Goal: Information Seeking & Learning: Learn about a topic

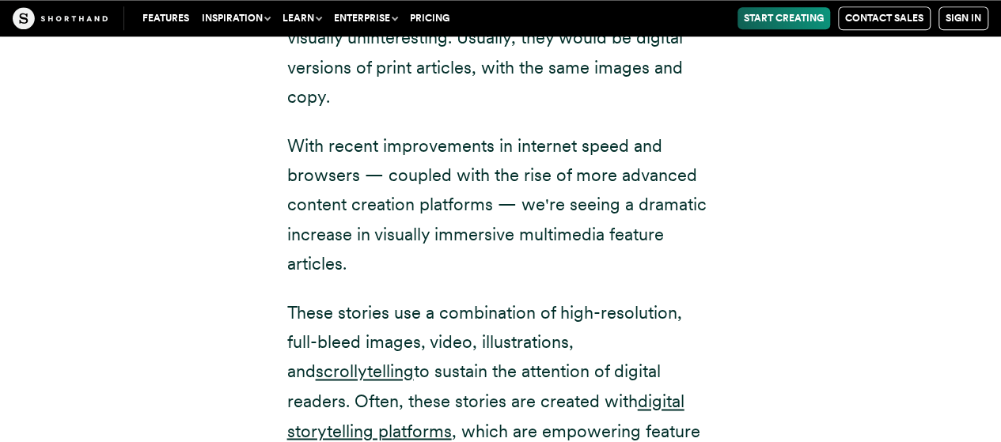
scroll to position [4191, 0]
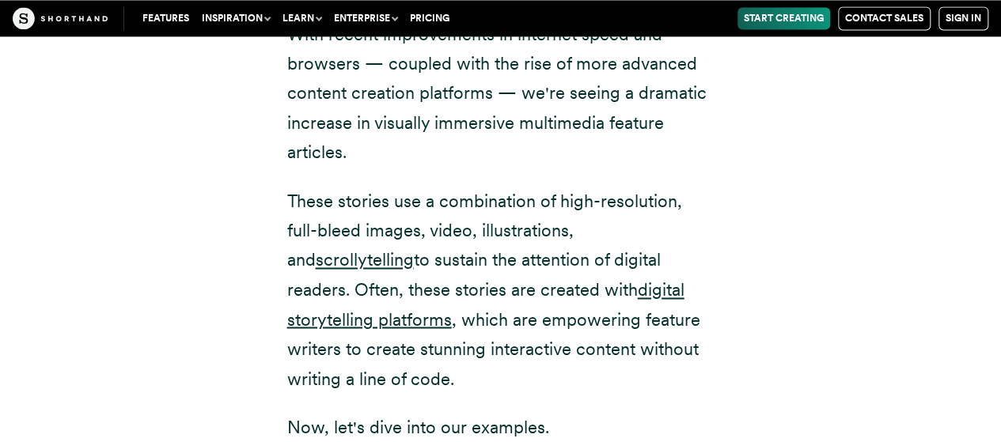
click at [381, 258] on p "These stories use a combination of high-resolution, full-bleed images, video, i…" at bounding box center [500, 290] width 427 height 207
click at [382, 259] on p "These stories use a combination of high-resolution, full-bleed images, video, i…" at bounding box center [500, 290] width 427 height 207
click at [383, 259] on p "These stories use a combination of high-resolution, full-bleed images, video, i…" at bounding box center [500, 290] width 427 height 207
click at [379, 258] on p "These stories use a combination of high-resolution, full-bleed images, video, i…" at bounding box center [500, 290] width 427 height 207
click at [378, 258] on p "These stories use a combination of high-resolution, full-bleed images, video, i…" at bounding box center [500, 290] width 427 height 207
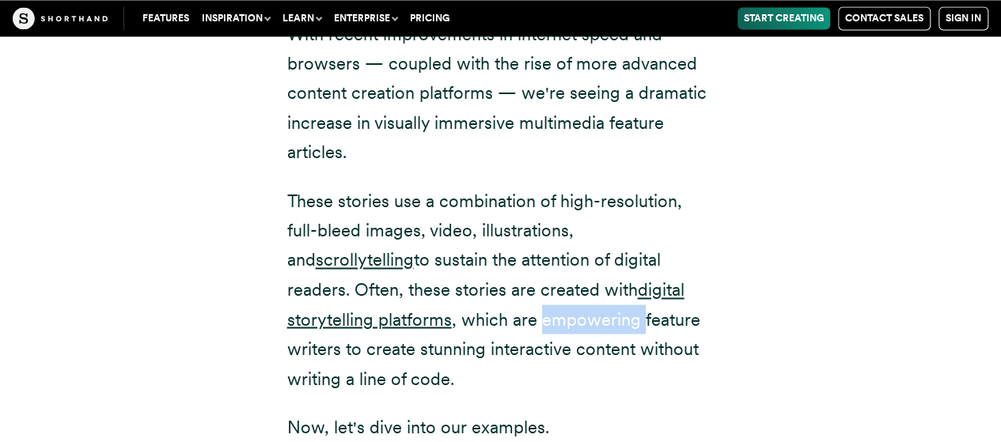
click at [373, 252] on p "These stories use a combination of high-resolution, full-bleed images, video, i…" at bounding box center [500, 290] width 427 height 207
click at [363, 226] on p "These stories use a combination of high-resolution, full-bleed images, video, i…" at bounding box center [500, 290] width 427 height 207
click at [362, 226] on p "These stories use a combination of high-resolution, full-bleed images, video, i…" at bounding box center [500, 290] width 427 height 207
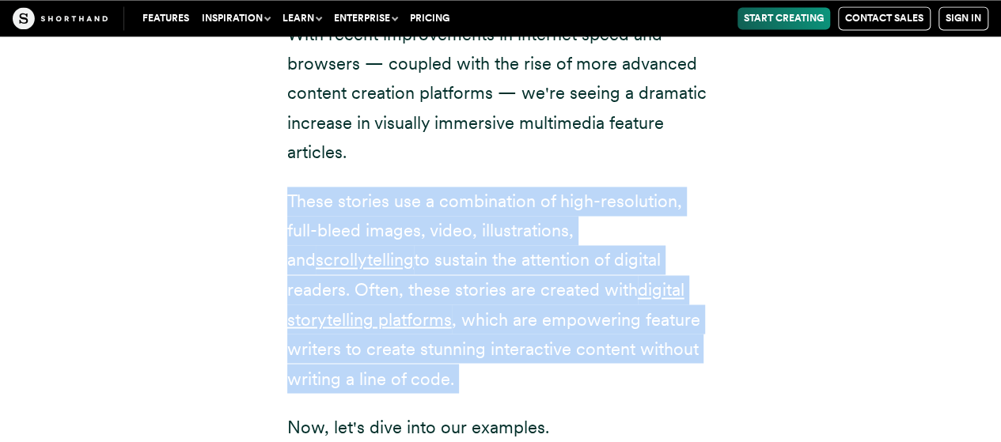
click at [362, 226] on p "These stories use a combination of high-resolution, full-bleed images, video, i…" at bounding box center [500, 290] width 427 height 207
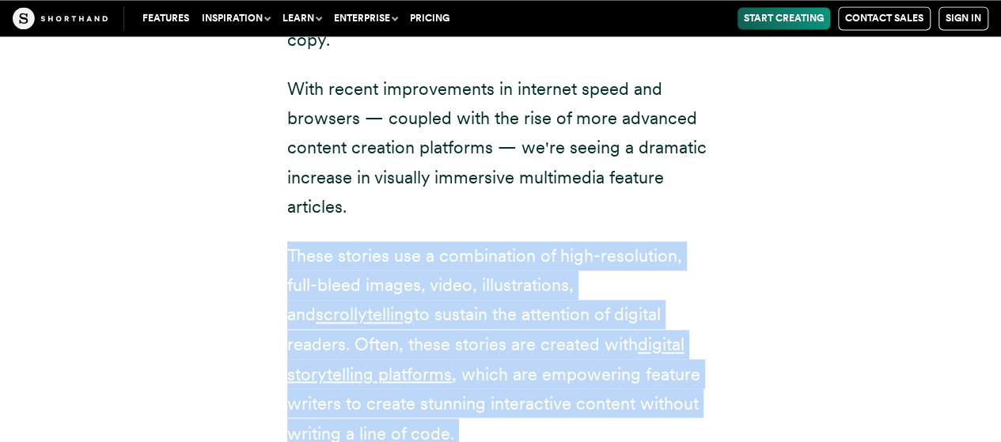
scroll to position [4112, 0]
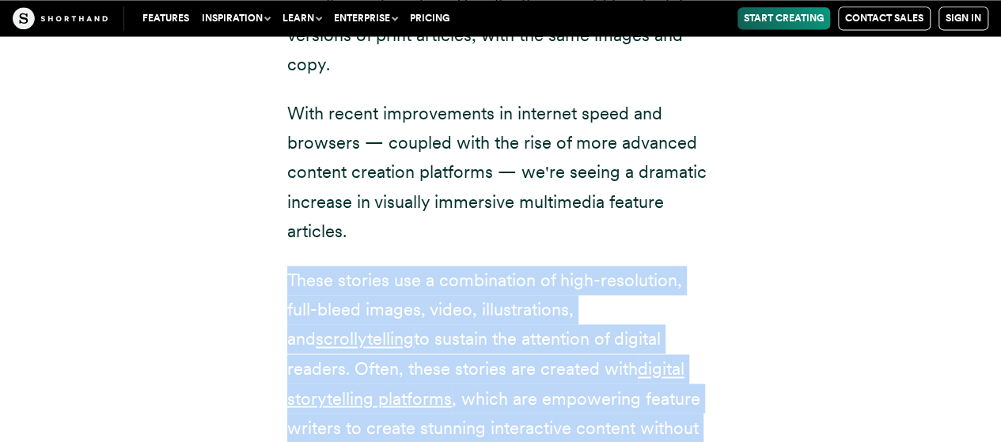
click at [356, 206] on div "A decade ago, most feature stories on the web were visually uninteresting. Usua…" at bounding box center [500, 268] width 427 height 614
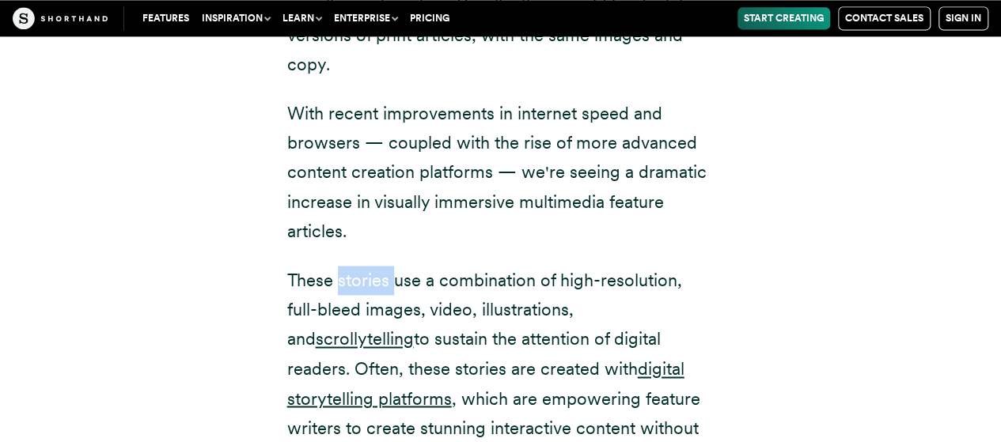
click at [356, 206] on div "A decade ago, most feature stories on the web were visually uninteresting. Usua…" at bounding box center [500, 268] width 427 height 614
click at [355, 203] on div "A decade ago, most feature stories on the web were visually uninteresting. Usua…" at bounding box center [500, 268] width 427 height 614
click at [342, 181] on p "With recent improvements in internet speed and browsers — coupled with the rise…" at bounding box center [500, 173] width 427 height 148
click at [340, 181] on p "With recent improvements in internet speed and browsers — coupled with the rise…" at bounding box center [500, 173] width 427 height 148
